Goal: Task Accomplishment & Management: Complete application form

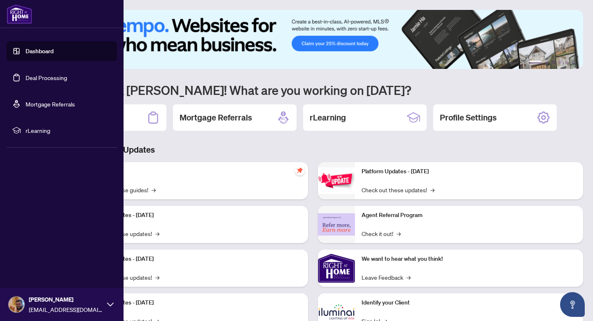
click at [26, 81] on link "Deal Processing" at bounding box center [47, 77] width 42 height 7
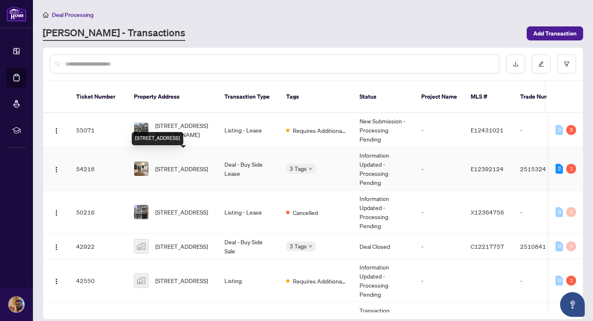
click at [183, 167] on span "[STREET_ADDRESS]" at bounding box center [181, 168] width 53 height 9
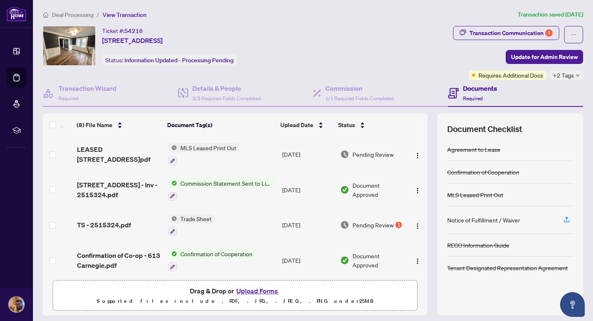
scroll to position [15, 0]
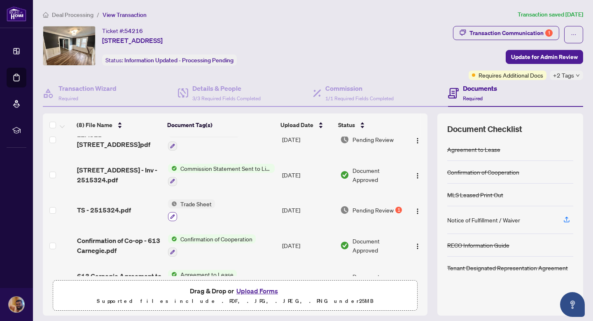
click at [173, 215] on icon "button" at bounding box center [172, 216] width 5 height 5
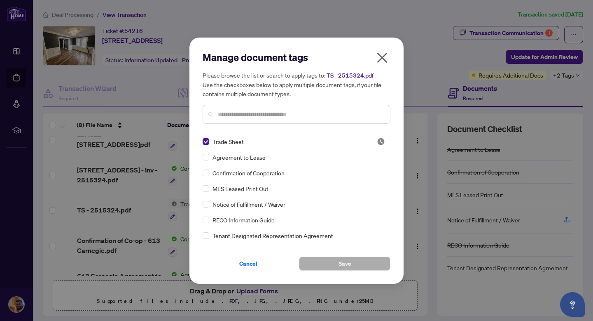
click at [379, 53] on icon "close" at bounding box center [382, 57] width 13 height 13
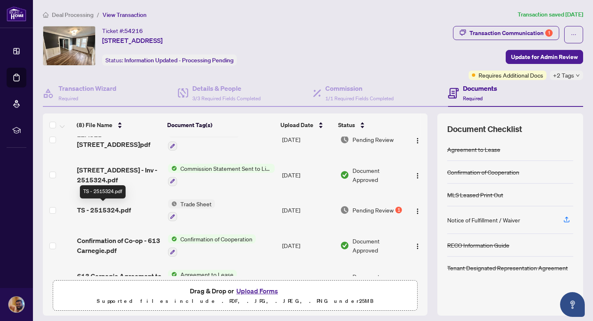
click at [107, 207] on span "TS - 2515324.pdf" at bounding box center [104, 210] width 54 height 10
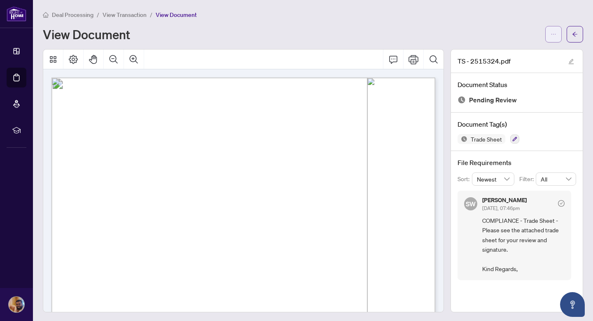
click at [548, 30] on button "button" at bounding box center [554, 34] width 16 height 16
click at [529, 52] on span "Download" at bounding box center [524, 51] width 63 height 9
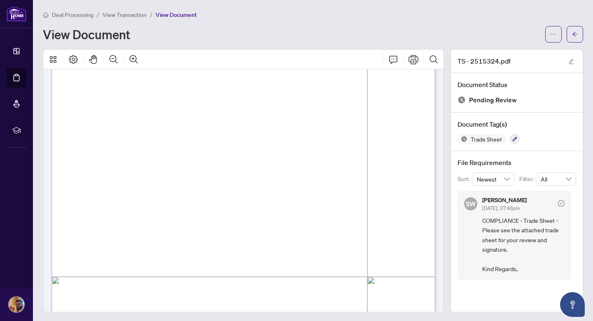
scroll to position [215, 0]
click at [568, 40] on button "button" at bounding box center [575, 34] width 16 height 16
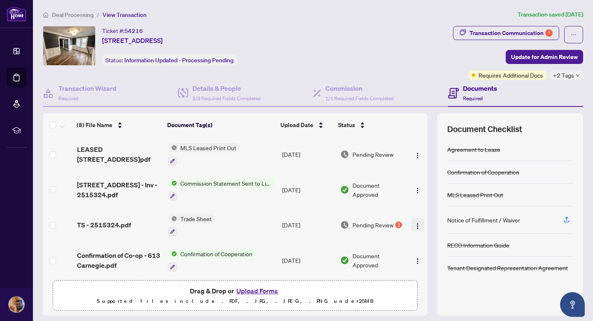
click at [415, 224] on img "button" at bounding box center [418, 225] width 7 height 7
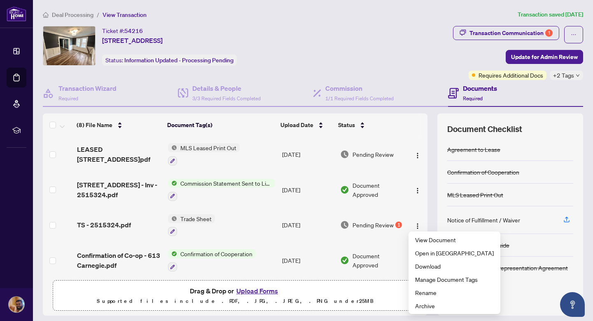
click at [110, 224] on span "TS - 2515324.pdf" at bounding box center [104, 225] width 54 height 10
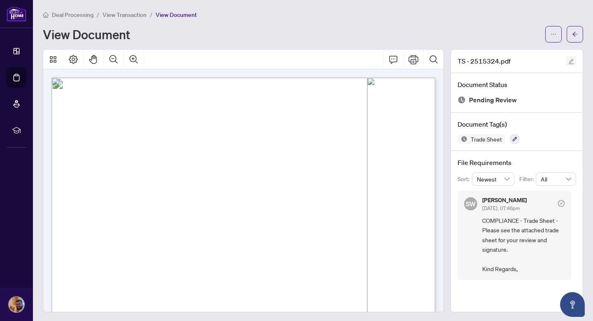
click at [569, 59] on icon "edit" at bounding box center [572, 62] width 6 height 6
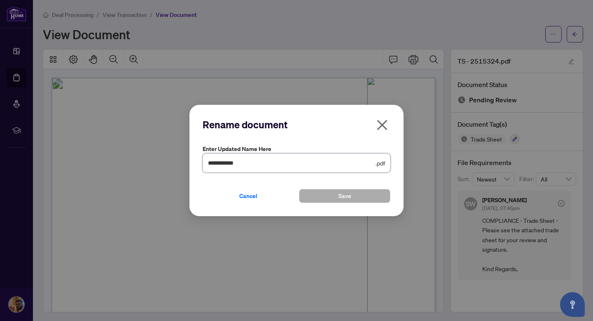
click at [256, 165] on input "**********" at bounding box center [291, 162] width 166 height 9
click at [255, 197] on span "Cancel" at bounding box center [248, 195] width 18 height 13
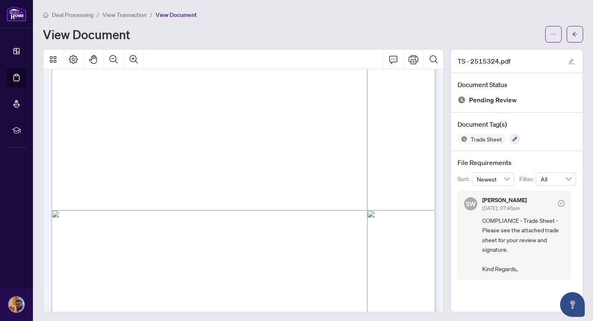
scroll to position [271, 0]
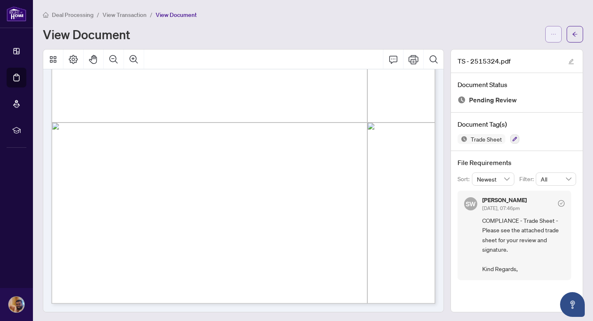
click at [550, 30] on button "button" at bounding box center [554, 34] width 16 height 16
click at [576, 32] on icon "arrow-left" at bounding box center [575, 34] width 6 height 6
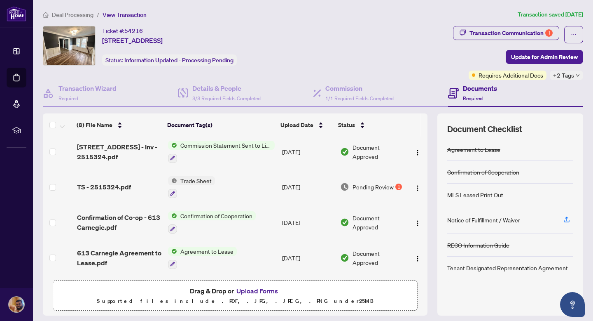
scroll to position [39, 0]
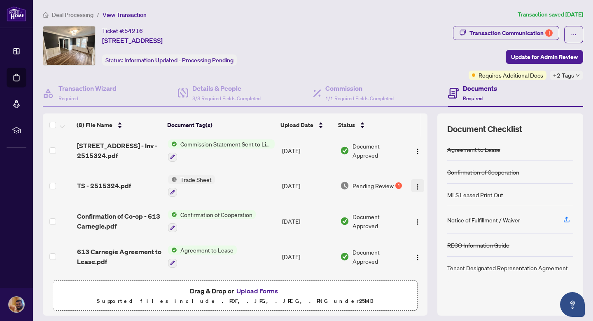
click at [415, 185] on img "button" at bounding box center [418, 186] width 7 height 7
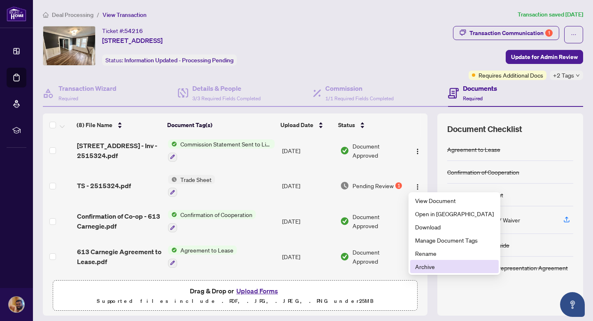
click at [433, 265] on span "Archive" at bounding box center [454, 266] width 79 height 9
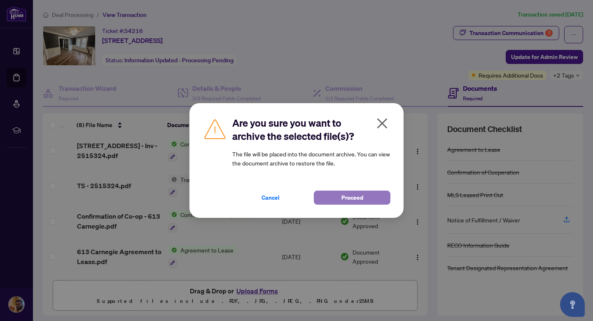
click at [364, 198] on button "Proceed" at bounding box center [352, 197] width 77 height 14
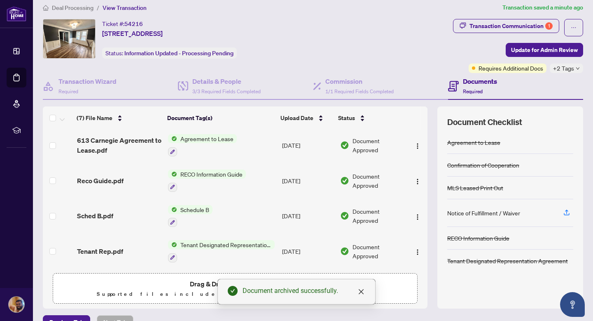
scroll to position [24, 0]
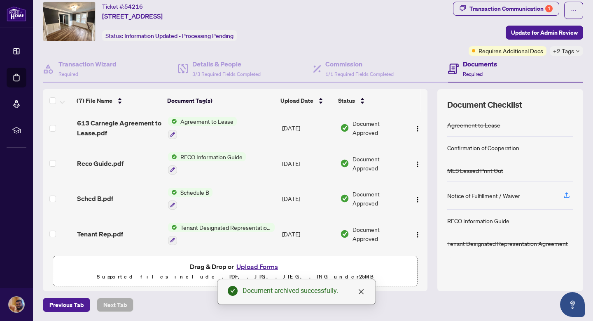
click at [211, 272] on p "Supported files include .PDF, .JPG, .JPEG, .PNG under 25 MB" at bounding box center [235, 277] width 354 height 10
click at [244, 266] on button "Upload Forms" at bounding box center [257, 266] width 47 height 11
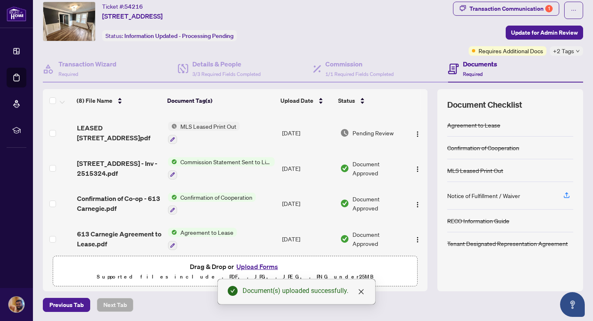
scroll to position [0, 0]
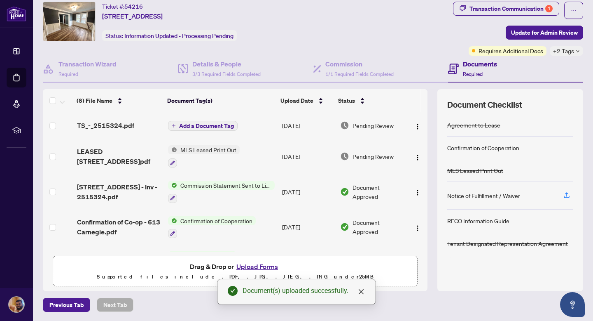
click at [187, 126] on span "Add a Document Tag" at bounding box center [206, 126] width 55 height 6
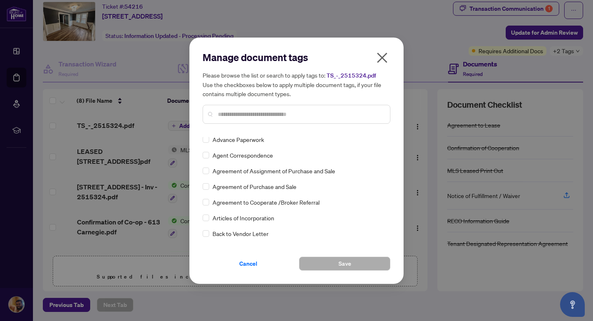
scroll to position [423, 0]
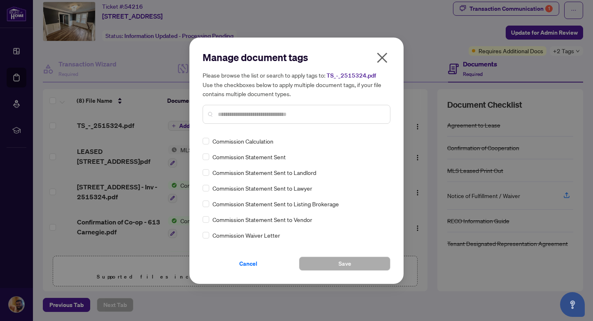
click at [236, 113] on input "text" at bounding box center [301, 114] width 166 height 9
type input "***"
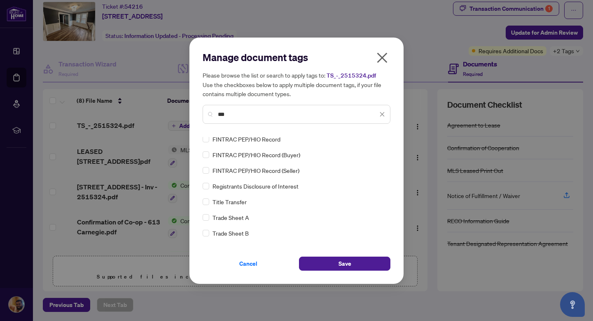
scroll to position [0, 0]
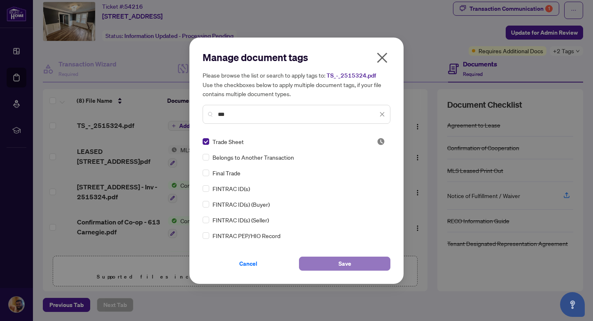
click at [307, 267] on button "Save" at bounding box center [344, 263] width 91 height 14
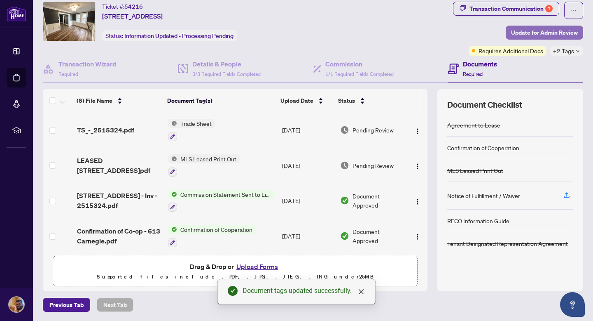
click at [521, 35] on span "Update for Admin Review" at bounding box center [544, 32] width 67 height 13
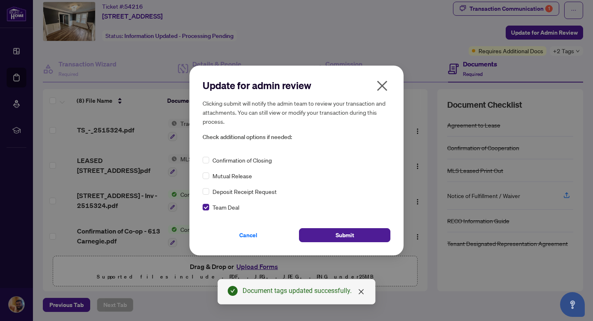
click at [321, 242] on div "Update for admin review Clicking submit will notify the admin team to review yo…" at bounding box center [297, 160] width 214 height 189
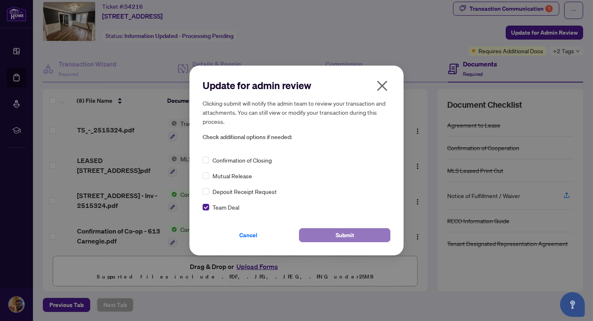
click at [331, 237] on button "Submit" at bounding box center [344, 235] width 91 height 14
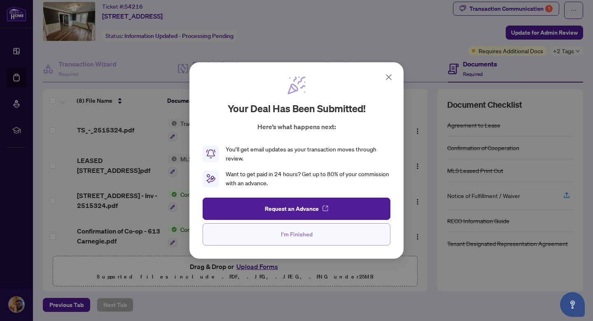
click at [347, 225] on button "I'm Finished" at bounding box center [297, 234] width 188 height 22
